Goal: Find specific page/section: Find specific page/section

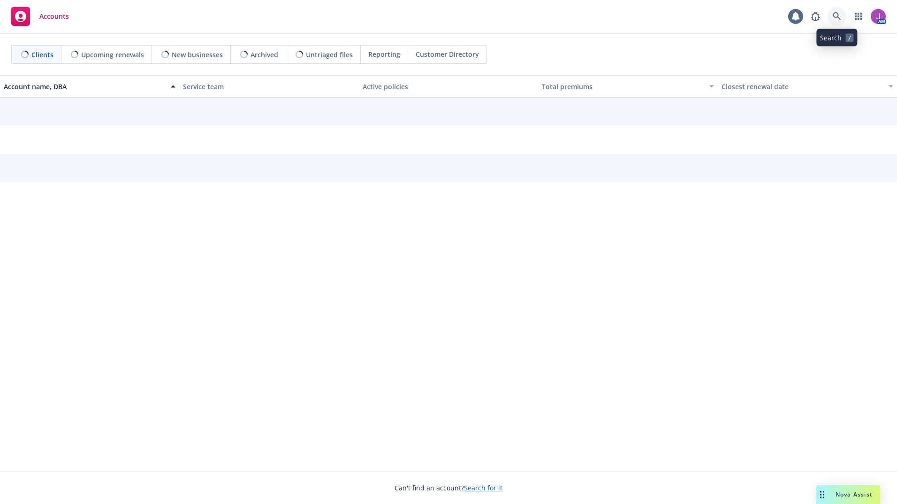
click at [837, 15] on icon at bounding box center [836, 16] width 8 height 8
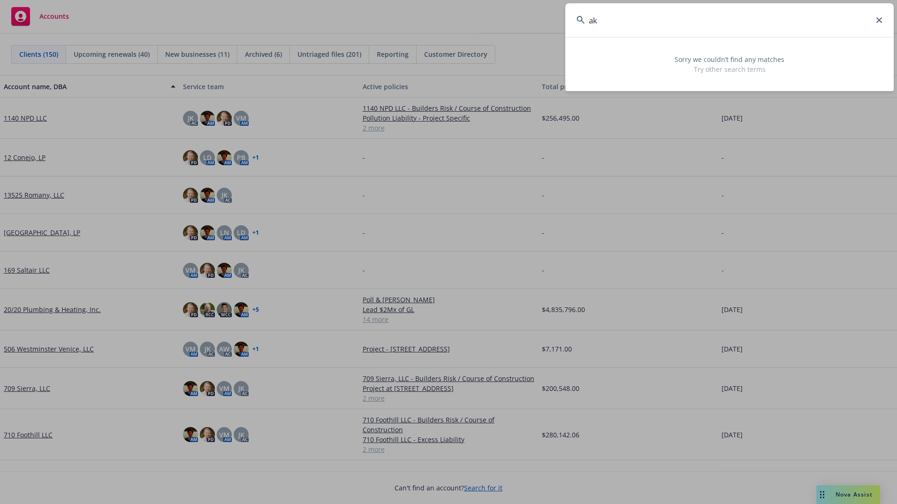
type input "a"
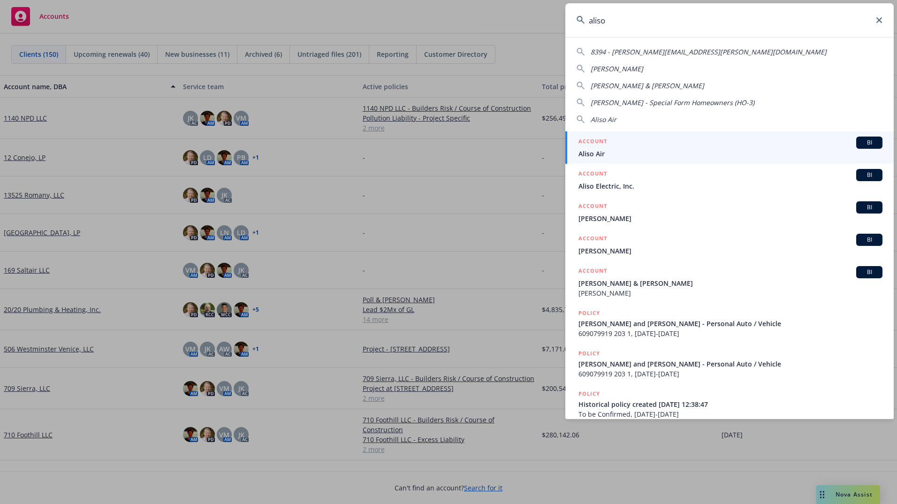
type input "aliso"
click at [598, 153] on span "Aliso Air" at bounding box center [730, 154] width 304 height 10
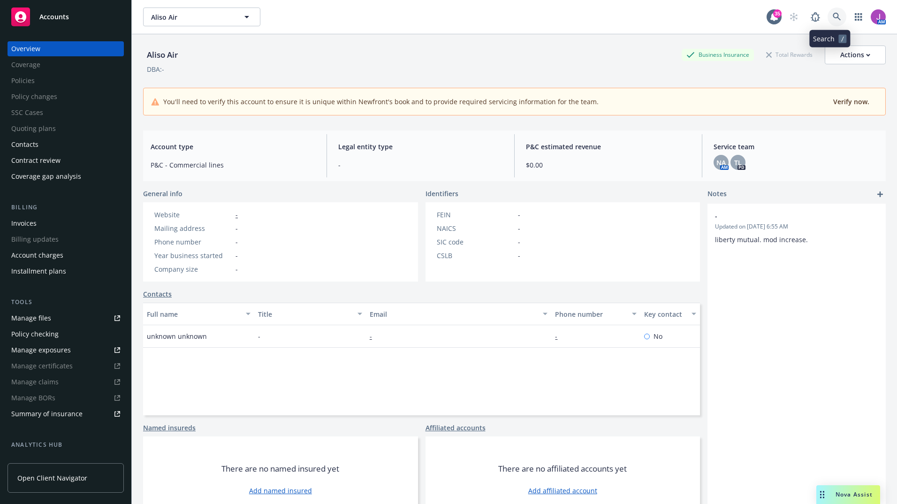
click at [828, 22] on link at bounding box center [836, 17] width 19 height 19
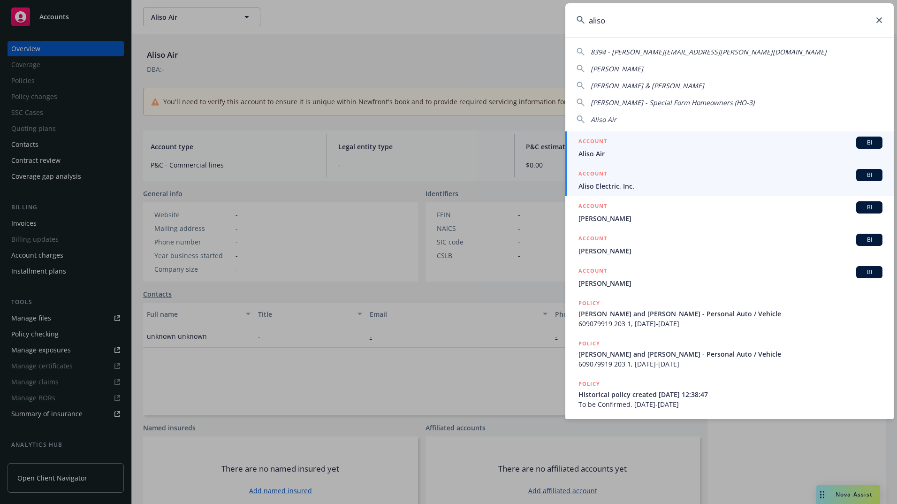
type input "aliso"
click at [609, 182] on span "Aliso Electric, Inc." at bounding box center [730, 186] width 304 height 10
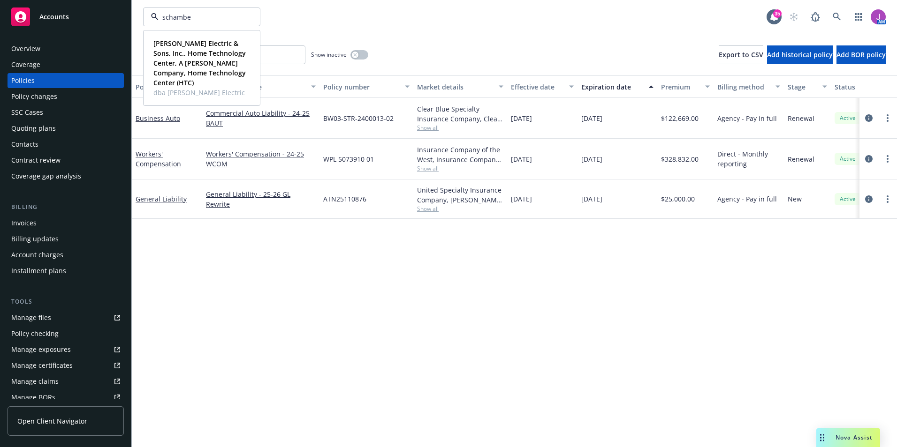
type input "schamber"
click at [184, 79] on strong "Schamber Electric & Sons, Inc., Home Technology Center, A Schamber Company, Hom…" at bounding box center [199, 63] width 92 height 48
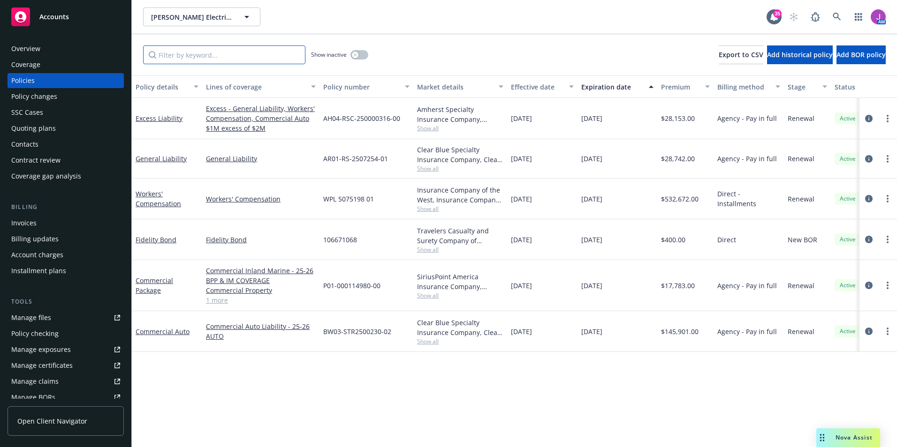
click at [180, 54] on input "Filter by keyword..." at bounding box center [224, 54] width 162 height 19
click at [159, 158] on link "General Liability" at bounding box center [161, 158] width 51 height 9
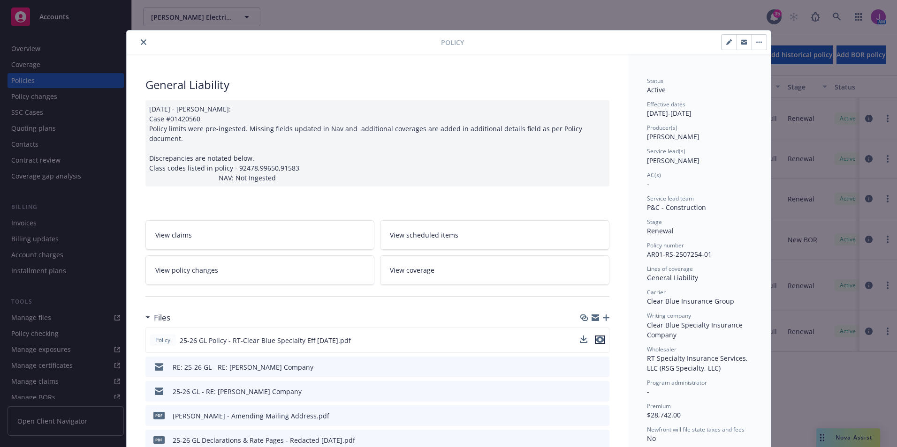
click at [596, 337] on icon "preview file" at bounding box center [600, 340] width 8 height 7
